Goal: Task Accomplishment & Management: Complete application form

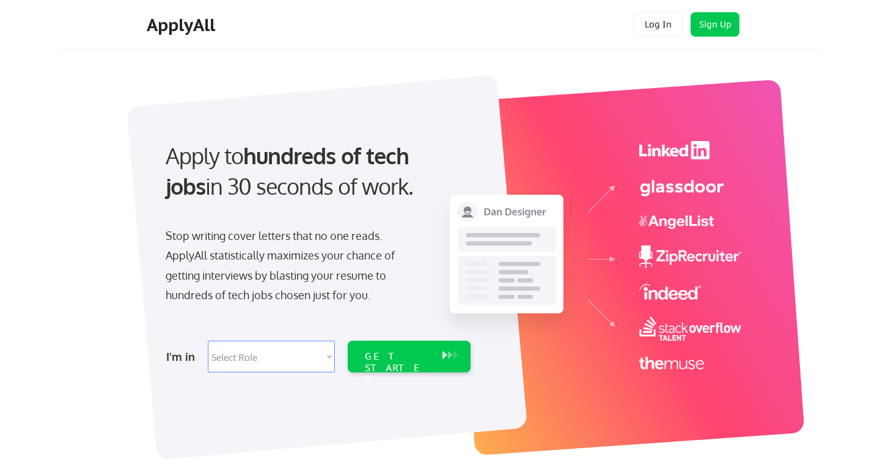
click at [304, 353] on select "Select Role Software Engineering Product Management Customer Success Sales UI/U…" at bounding box center [271, 357] width 127 height 32
select select ""engineering""
click at [208, 341] on select "Select Role Software Engineering Product Management Customer Success Sales UI/U…" at bounding box center [271, 357] width 127 height 32
select select ""engineering""
click at [367, 365] on div "GET STARTED" at bounding box center [398, 357] width 78 height 32
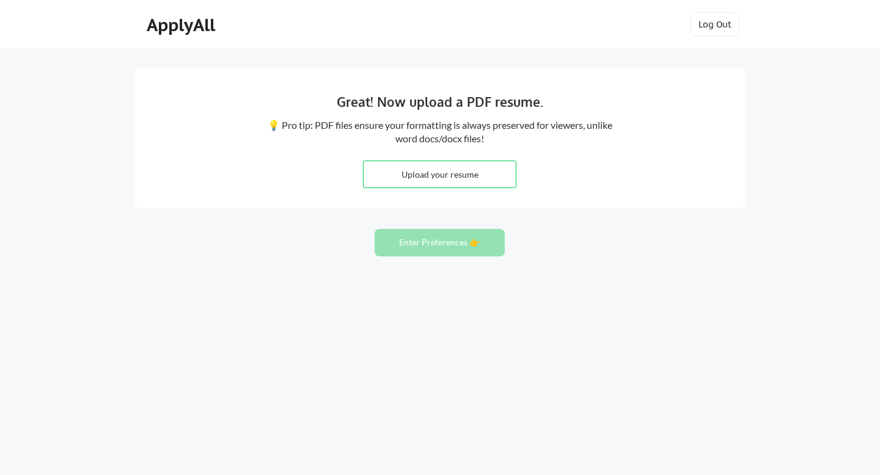
click at [466, 186] on input "file" at bounding box center [440, 174] width 152 height 26
type input "C:\fakepath\EU_Stephen_Neel_Durai_Resume.pdf"
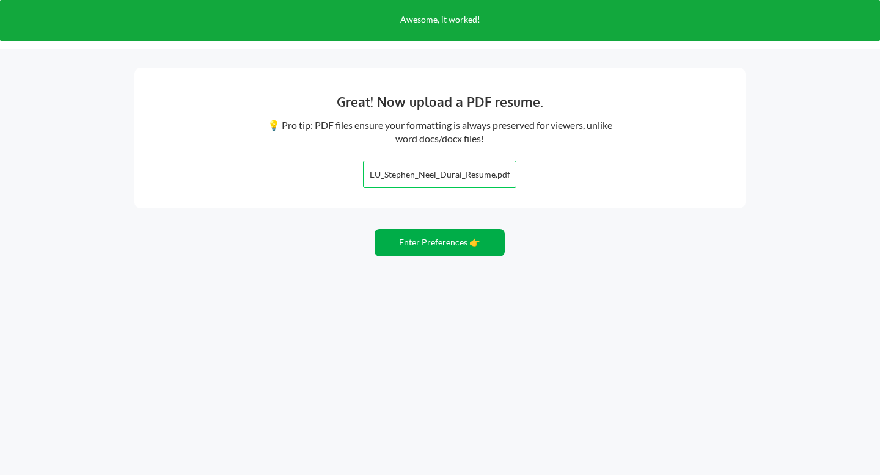
click at [499, 235] on button "Enter Preferences 👉" at bounding box center [440, 243] width 130 height 28
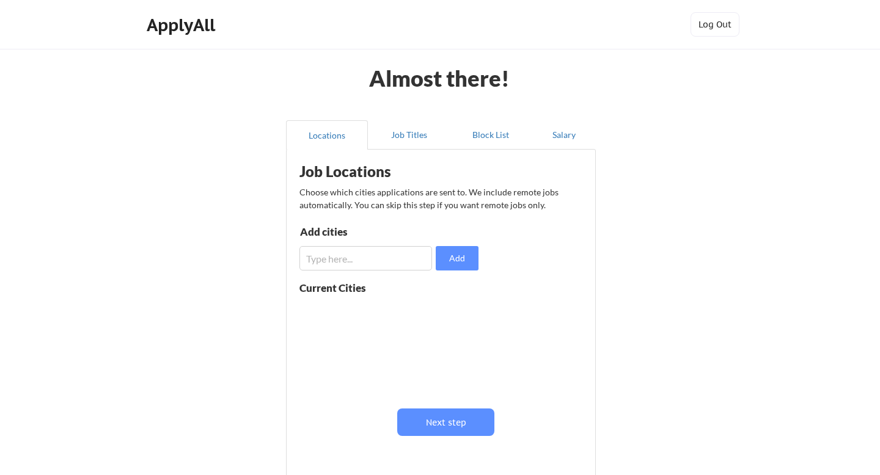
click at [408, 267] on input "input" at bounding box center [365, 258] width 133 height 24
click at [344, 252] on input "input" at bounding box center [365, 258] width 133 height 24
paste input "Amsterdam"
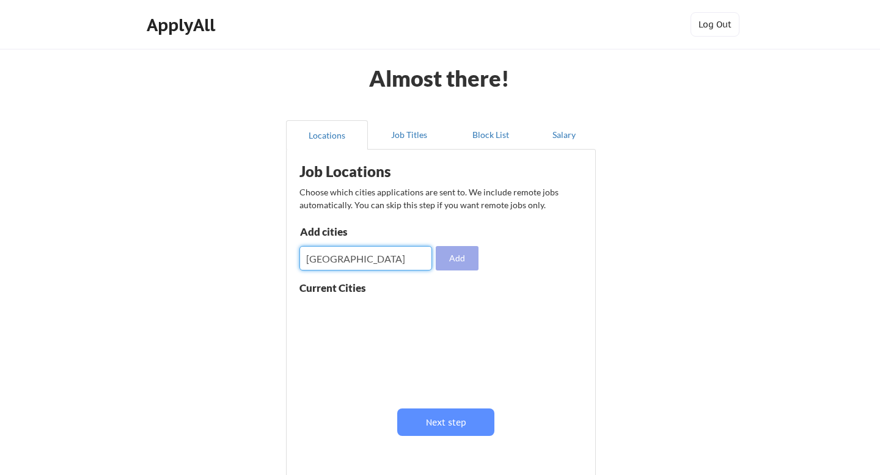
type input "Amsterdam"
click at [460, 246] on button "Add" at bounding box center [457, 258] width 43 height 24
click at [334, 254] on input "input" at bounding box center [365, 258] width 133 height 24
paste input "Amsterdam"
type input "Amsterdam"
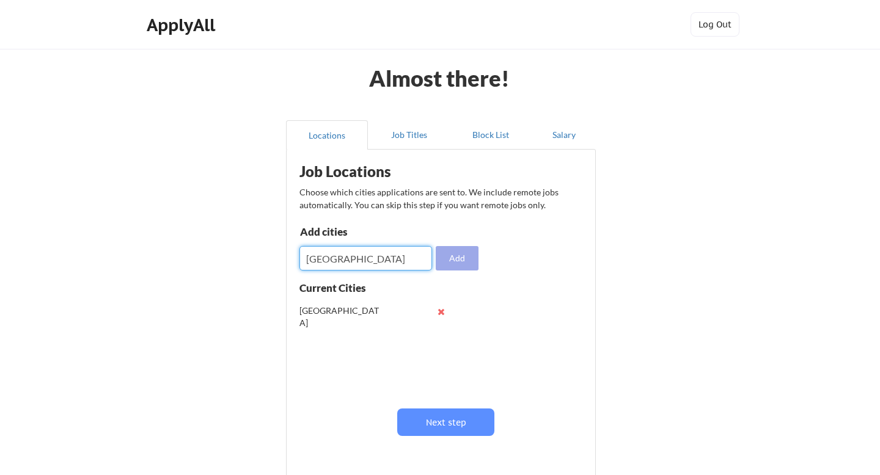
click at [461, 258] on button "Add" at bounding box center [457, 258] width 43 height 24
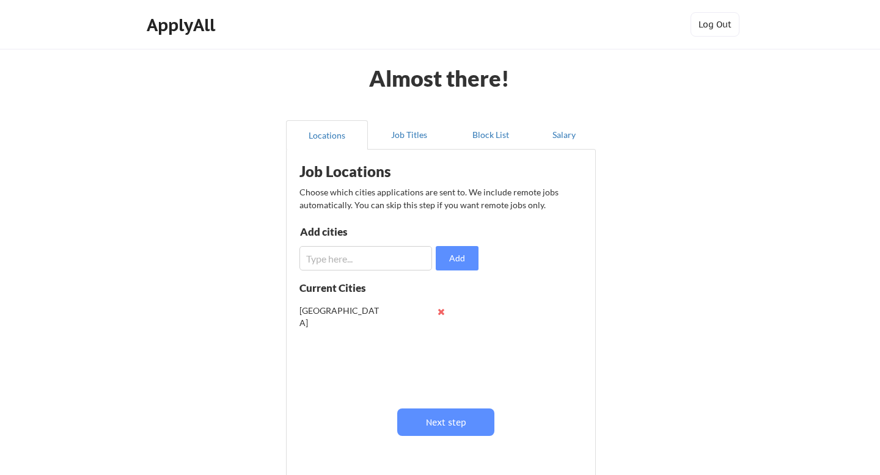
click at [380, 263] on input "input" at bounding box center [365, 258] width 133 height 24
paste input "Amsterdam"
click at [356, 263] on input "input" at bounding box center [365, 258] width 133 height 24
type input "Berlin"
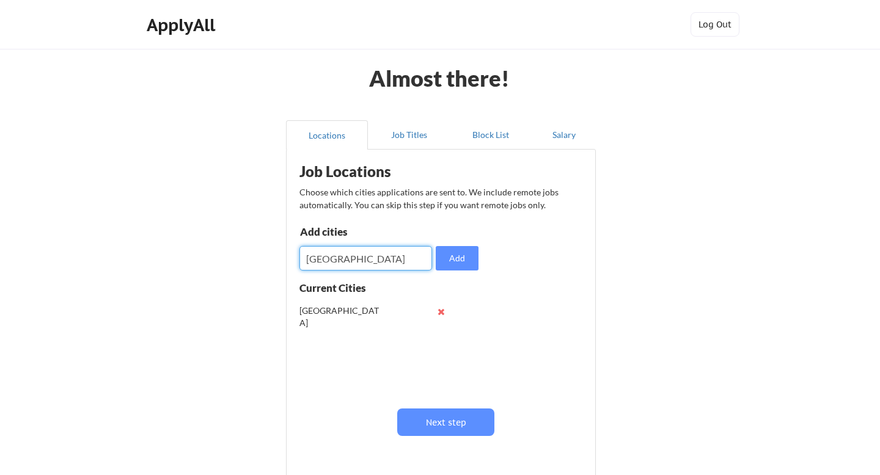
click at [457, 272] on div "Job Locations Choose which cities applications are sent to. We include remote j…" at bounding box center [443, 314] width 301 height 316
click at [458, 268] on button "Add" at bounding box center [457, 258] width 43 height 24
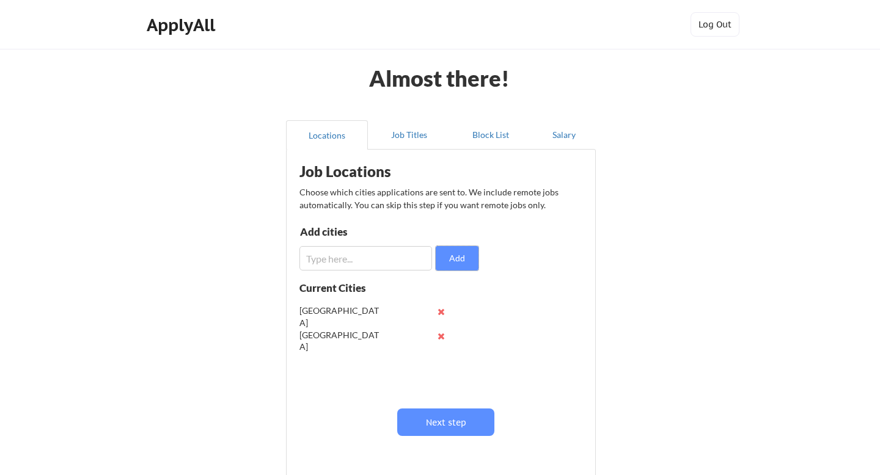
click at [356, 263] on input "input" at bounding box center [365, 258] width 133 height 24
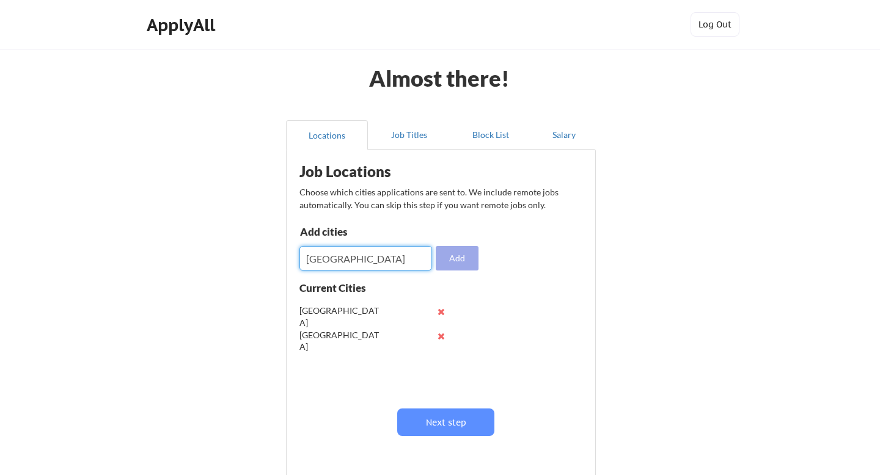
type input "Munich"
click at [464, 261] on button "Add" at bounding box center [457, 258] width 43 height 24
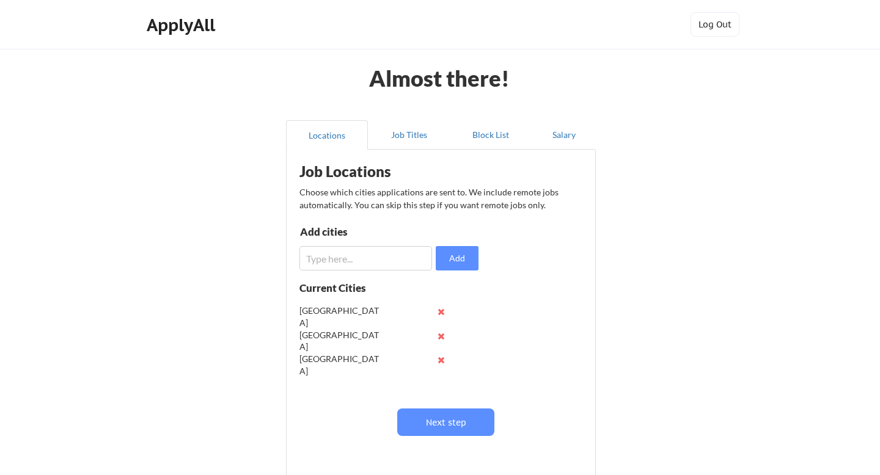
click at [363, 243] on div "Add cities Add" at bounding box center [390, 249] width 183 height 44
click at [359, 254] on input "input" at bounding box center [365, 258] width 133 height 24
paste input "Amsterdam"
click at [338, 262] on input "input" at bounding box center [365, 258] width 133 height 24
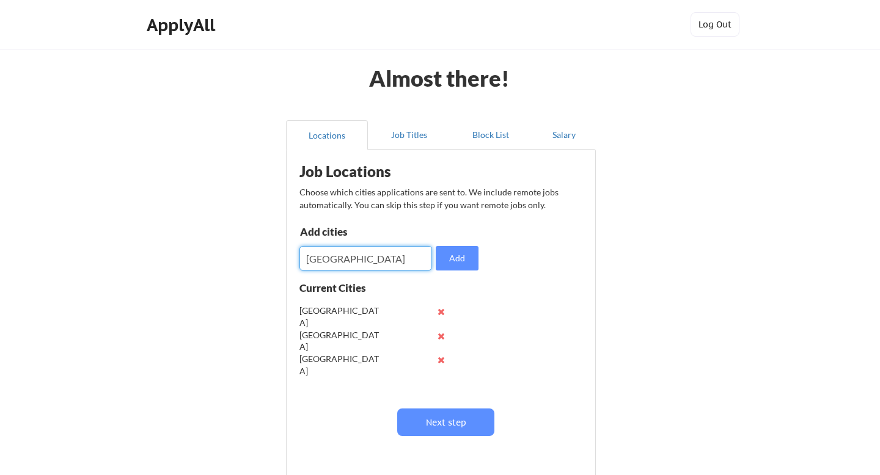
type input "Dublin"
click at [481, 263] on div "Add cities Add" at bounding box center [390, 249] width 183 height 44
click at [469, 263] on button "Add" at bounding box center [457, 258] width 43 height 24
click at [392, 263] on input "input" at bounding box center [365, 258] width 133 height 24
type input "India"
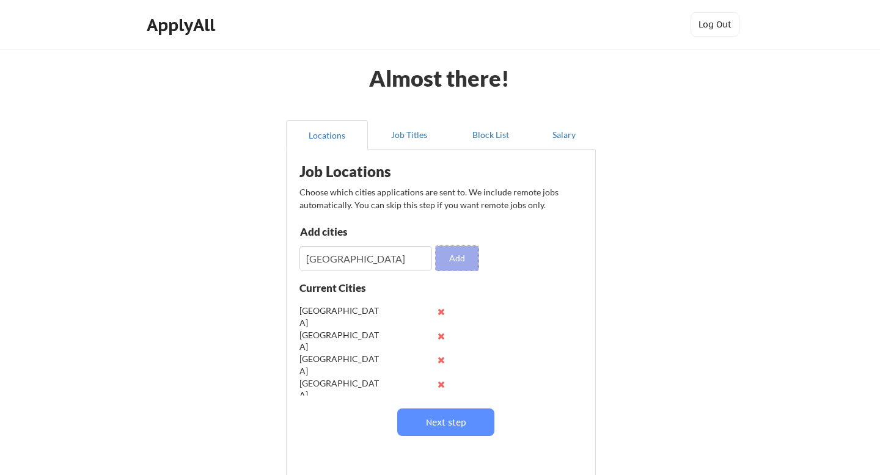
click at [457, 264] on button "Add" at bounding box center [457, 258] width 43 height 24
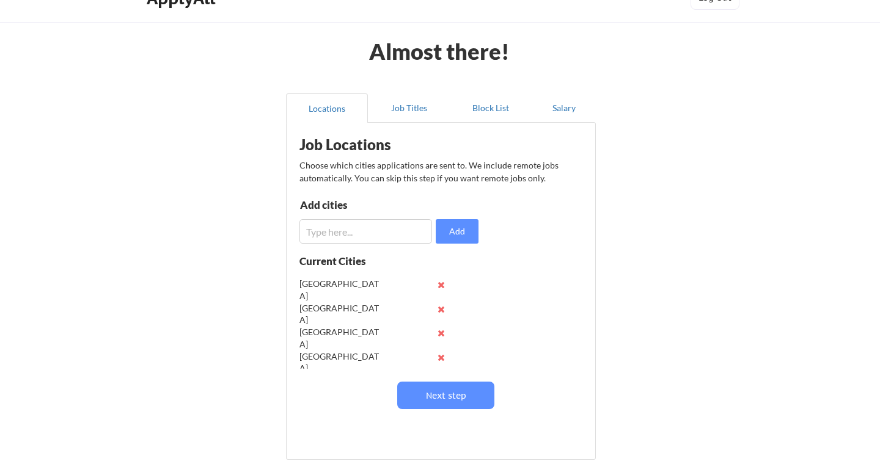
scroll to position [28, 0]
click at [439, 329] on button at bounding box center [440, 332] width 9 height 9
click at [387, 238] on input "input" at bounding box center [365, 230] width 133 height 24
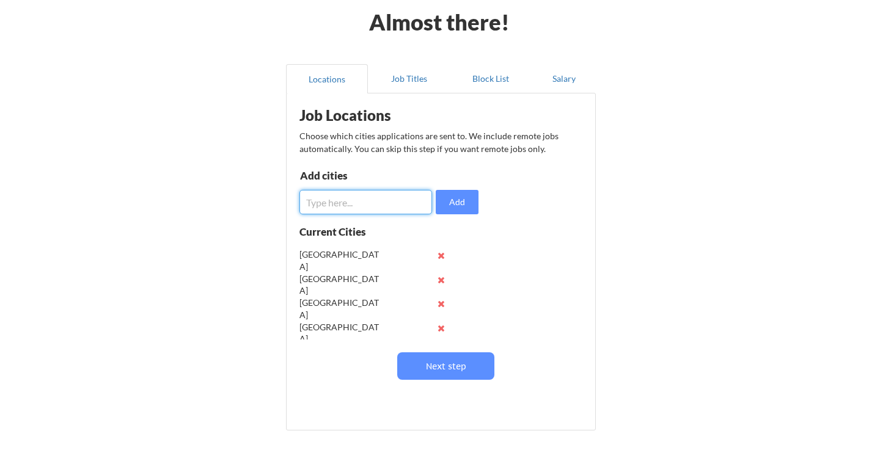
scroll to position [57, 0]
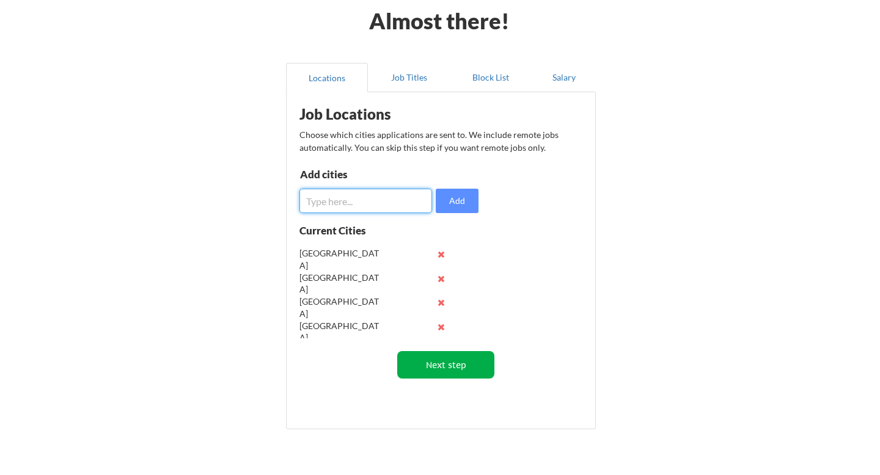
click at [456, 362] on button "Next step" at bounding box center [445, 365] width 97 height 28
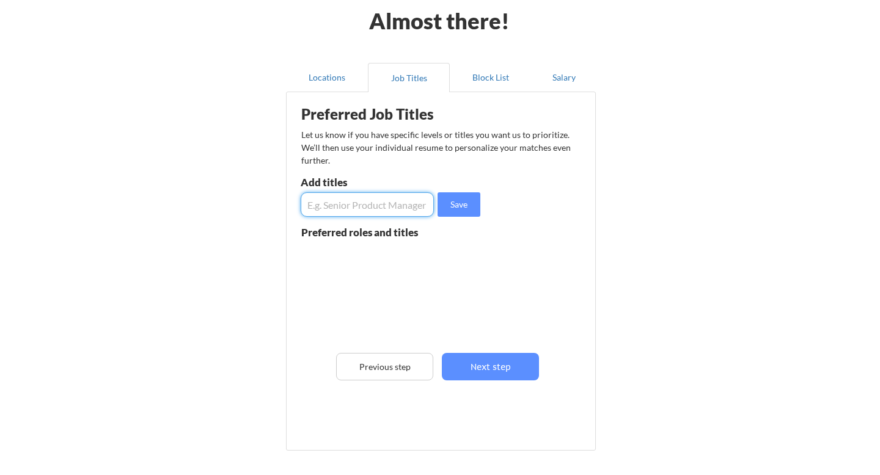
click at [379, 212] on input "input" at bounding box center [367, 205] width 133 height 24
type input "Senior Software Engineer"
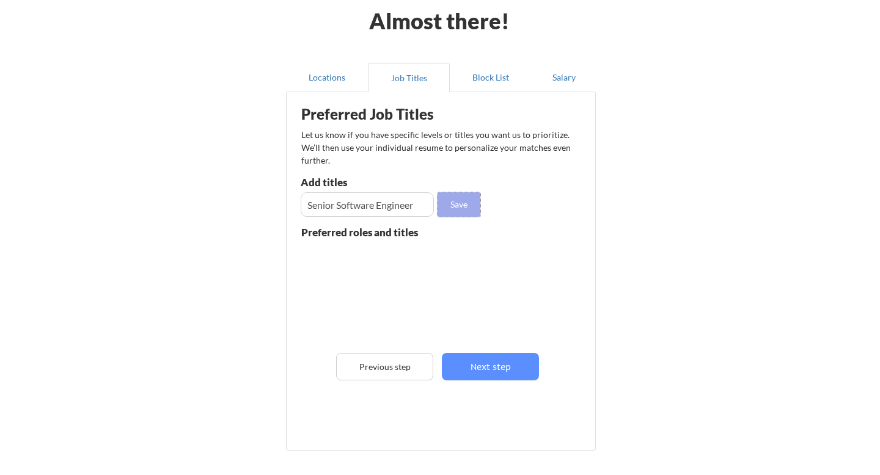
click at [446, 211] on button "Save" at bounding box center [459, 205] width 43 height 24
click at [395, 202] on input "input" at bounding box center [367, 205] width 133 height 24
type input "Senior Fullstack Engineer"
click at [452, 206] on button "Save" at bounding box center [459, 205] width 43 height 24
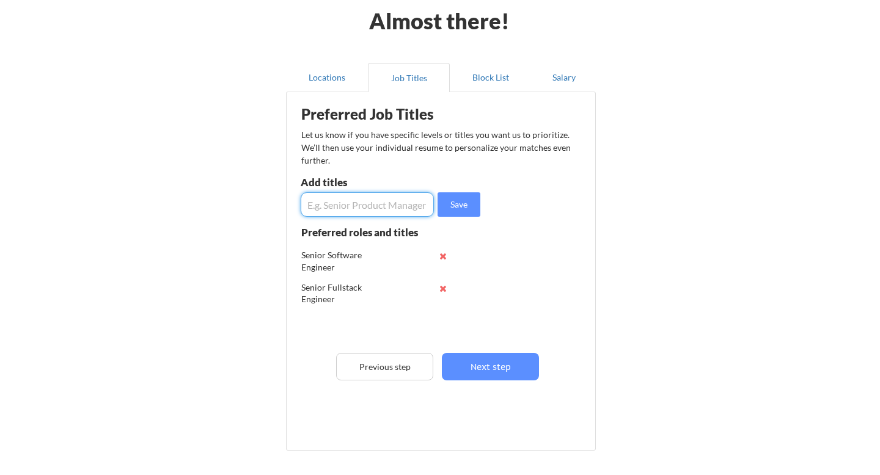
click at [402, 213] on input "input" at bounding box center [367, 205] width 133 height 24
type input "Senior Backend Engineer"
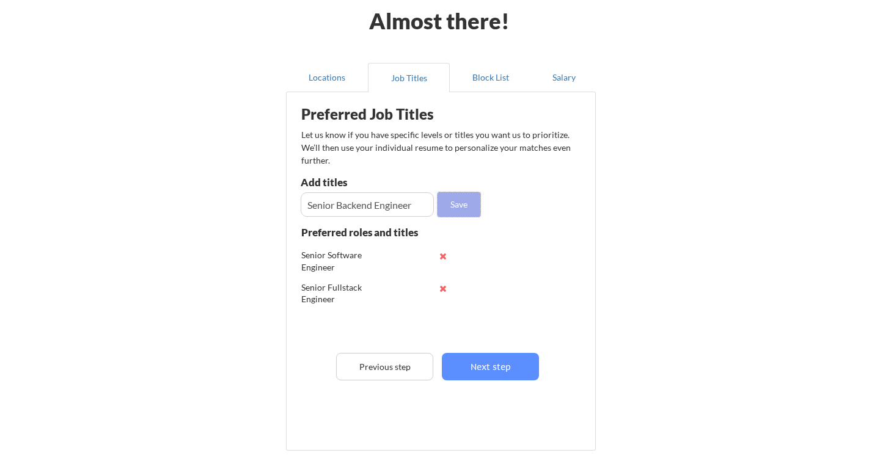
click at [455, 206] on button "Save" at bounding box center [459, 205] width 43 height 24
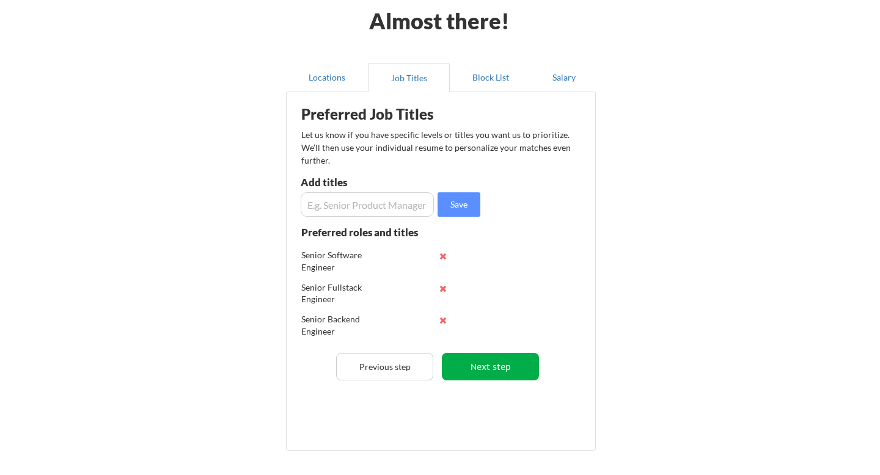
click at [481, 372] on button "Next step" at bounding box center [490, 367] width 97 height 28
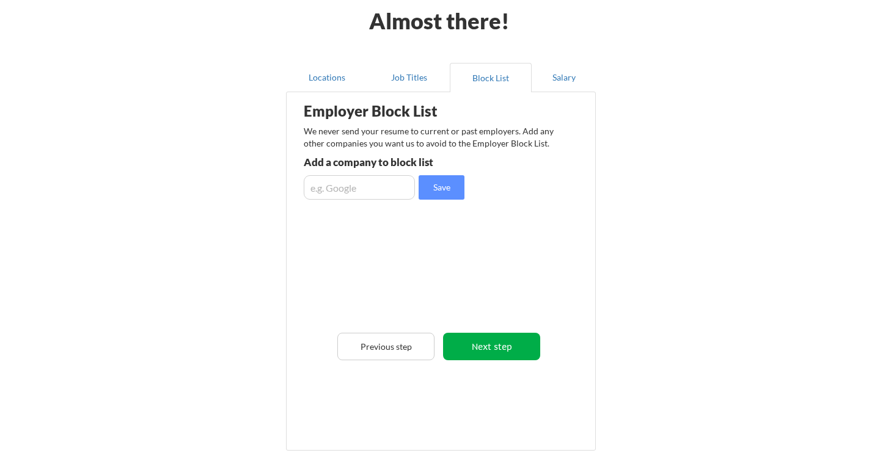
click at [477, 353] on button "Next step" at bounding box center [491, 347] width 97 height 28
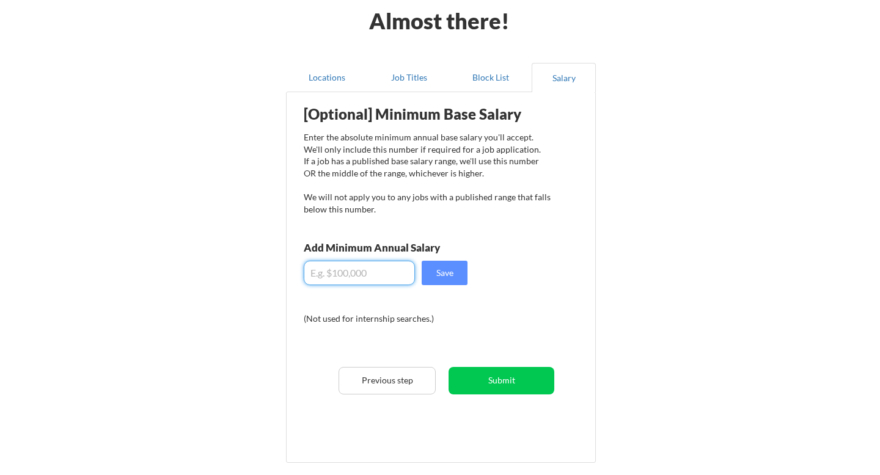
click at [361, 271] on input "input" at bounding box center [359, 273] width 111 height 24
type input "$80,000"
click at [465, 275] on button "Save" at bounding box center [445, 273] width 46 height 24
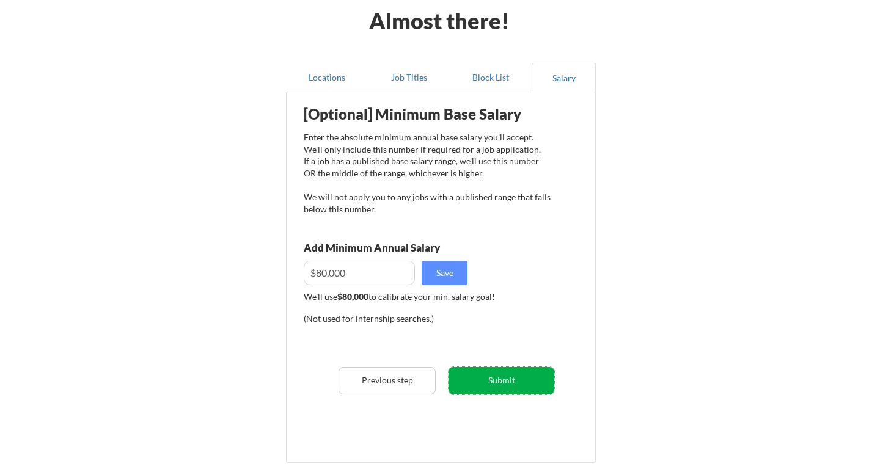
click at [498, 375] on button "Submit" at bounding box center [502, 381] width 106 height 28
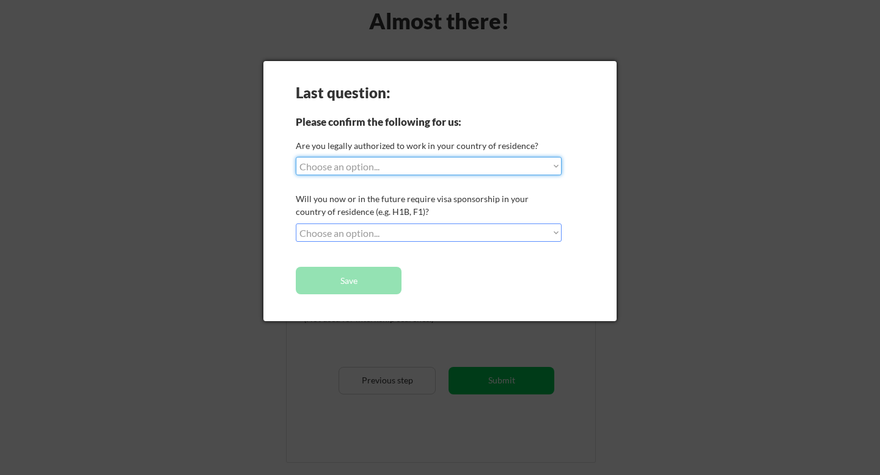
click at [379, 171] on select "Choose an option... Yes, I am a US Citizen Yes, I am a Canadian Citizen Yes, I …" at bounding box center [429, 166] width 266 height 18
select select ""yes__i_am_an_other_permanent_resident""
click at [296, 157] on select "Choose an option... Yes, I am a US Citizen Yes, I am a Canadian Citizen Yes, I …" at bounding box center [429, 166] width 266 height 18
click at [431, 236] on select "Choose an option... No, I will not need sponsorship Yes, I will need sponsorship" at bounding box center [429, 233] width 266 height 18
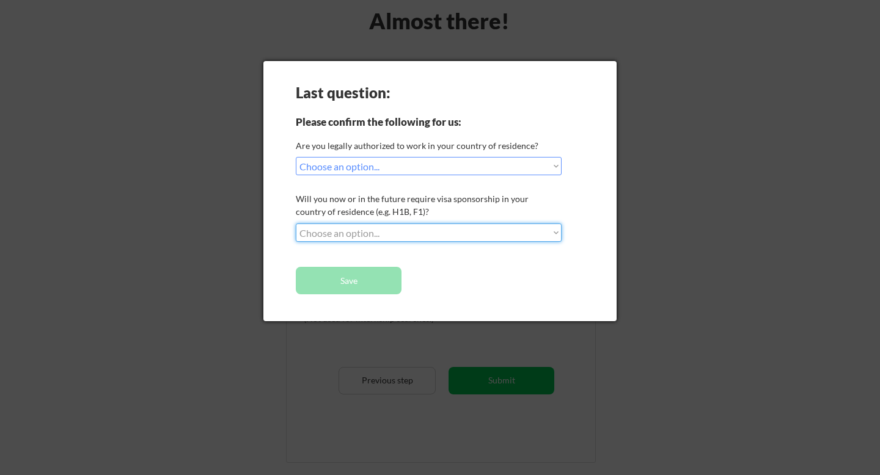
select select ""yes__i_will_need_sponsorship""
click at [296, 224] on select "Choose an option... No, I will not need sponsorship Yes, I will need sponsorship" at bounding box center [429, 233] width 266 height 18
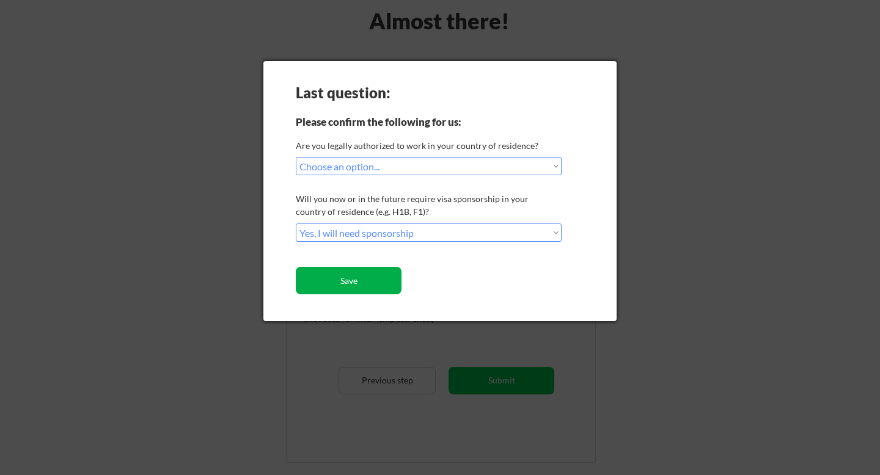
click at [377, 277] on button "Save" at bounding box center [349, 281] width 106 height 28
